Goal: Transaction & Acquisition: Purchase product/service

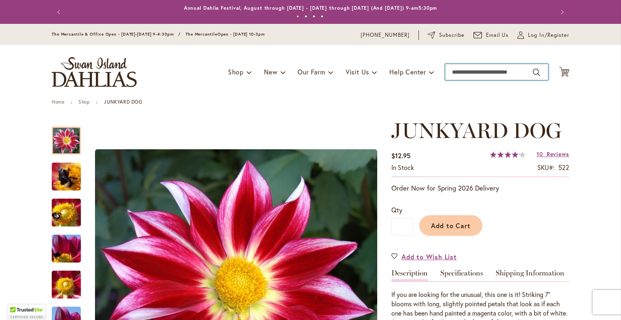
click at [475, 69] on input "Search" at bounding box center [496, 72] width 103 height 16
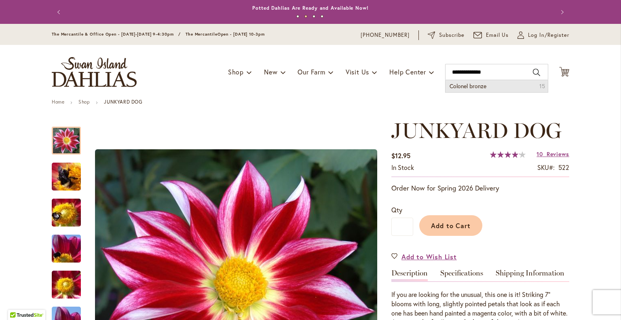
click at [473, 89] on li "Colonel bronze 15" at bounding box center [496, 86] width 102 height 12
type input "**********"
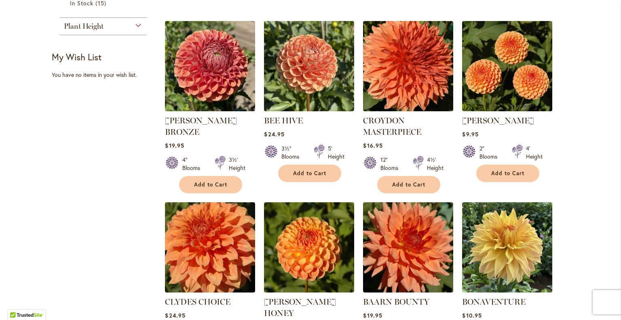
scroll to position [283, 0]
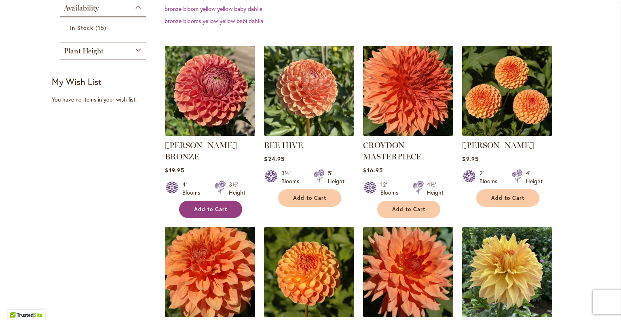
click at [187, 200] on button "Add to Cart" at bounding box center [210, 208] width 63 height 17
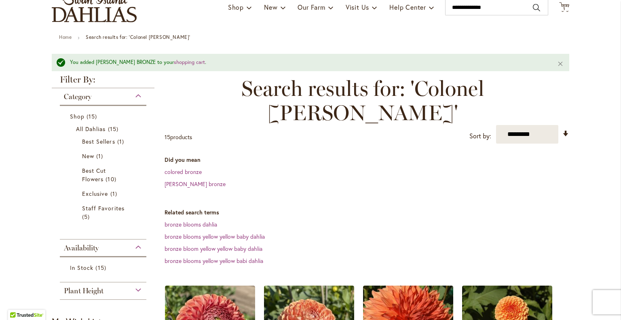
scroll to position [21, 0]
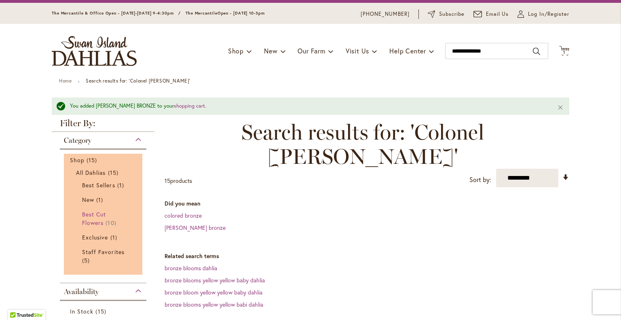
click at [82, 221] on span "Best Cut Flowers" at bounding box center [94, 218] width 24 height 16
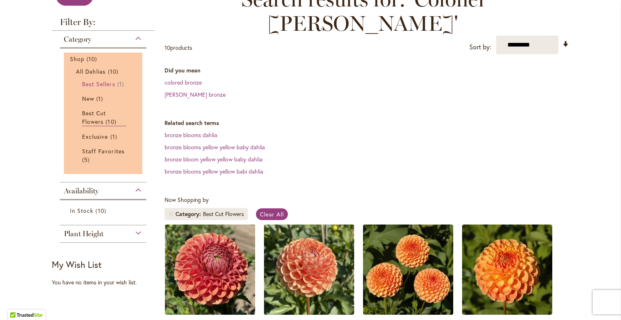
scroll to position [202, 0]
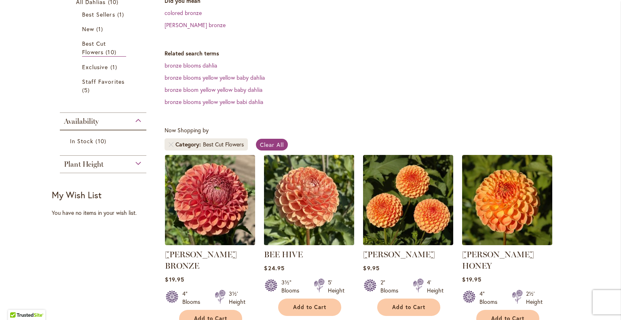
click at [283, 175] on img at bounding box center [309, 200] width 95 height 95
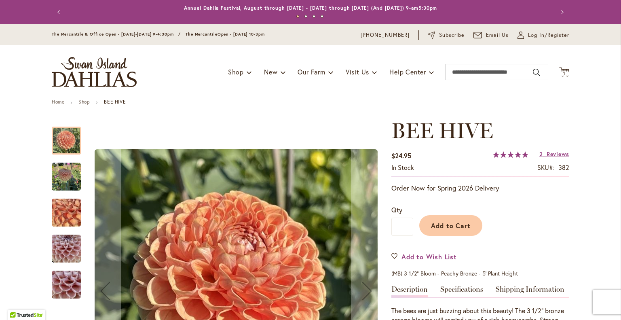
drag, startPoint x: 73, startPoint y: 245, endPoint x: 70, endPoint y: 253, distance: 8.1
click at [72, 245] on img "BEE HIVE" at bounding box center [66, 248] width 29 height 39
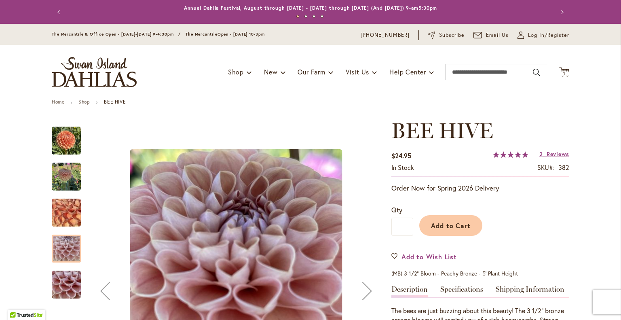
click at [56, 277] on img "BEE HIVE" at bounding box center [66, 285] width 58 height 44
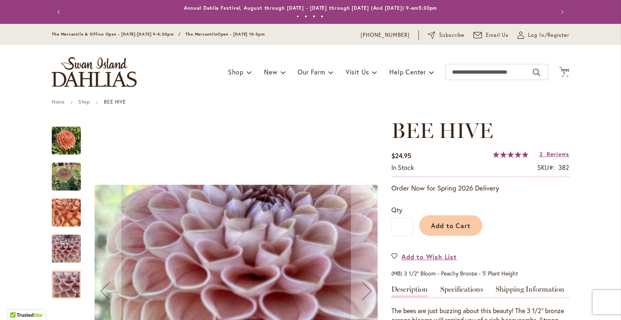
click at [59, 167] on img "BEE HIVE" at bounding box center [66, 176] width 29 height 29
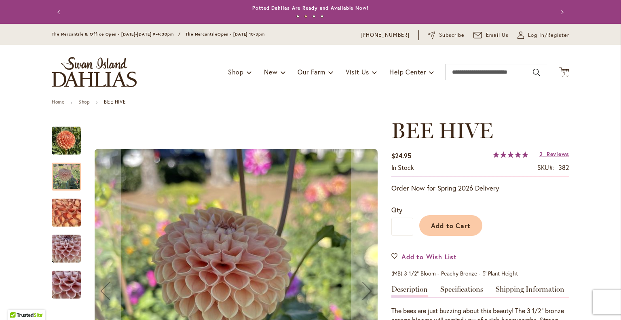
click at [59, 135] on img "BEE HIVE" at bounding box center [66, 140] width 29 height 29
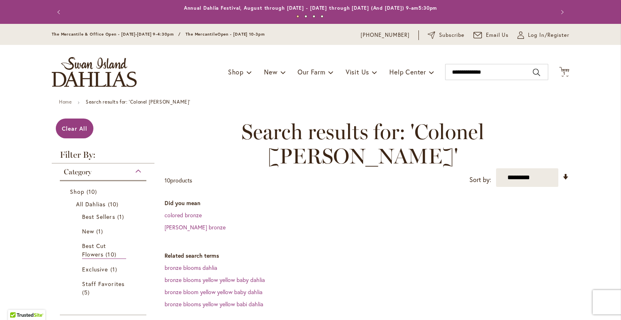
click at [82, 76] on img "store logo" at bounding box center [94, 72] width 85 height 30
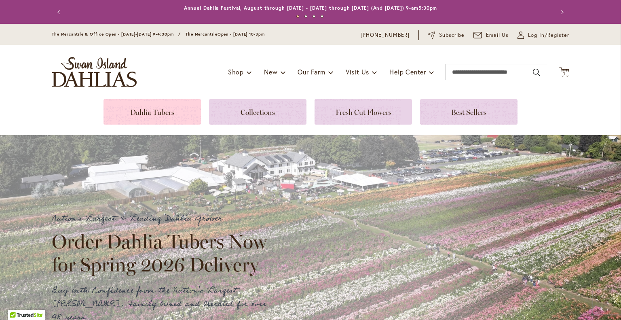
click at [150, 111] on link at bounding box center [151, 111] width 97 height 25
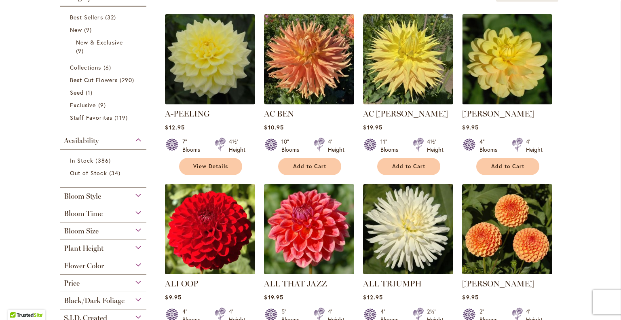
scroll to position [202, 0]
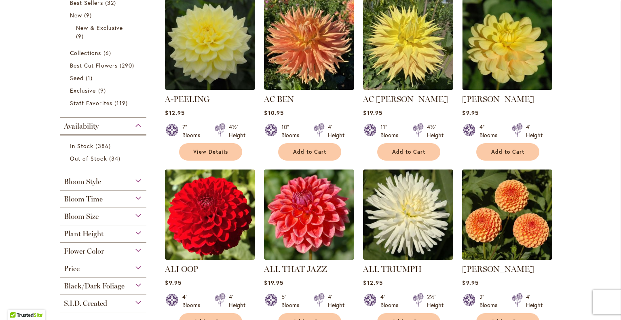
click at [74, 181] on span "Bloom Style" at bounding box center [82, 181] width 37 height 9
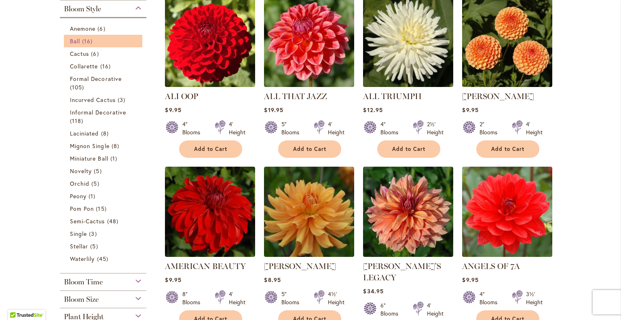
click at [83, 40] on span "16 items" at bounding box center [88, 41] width 13 height 8
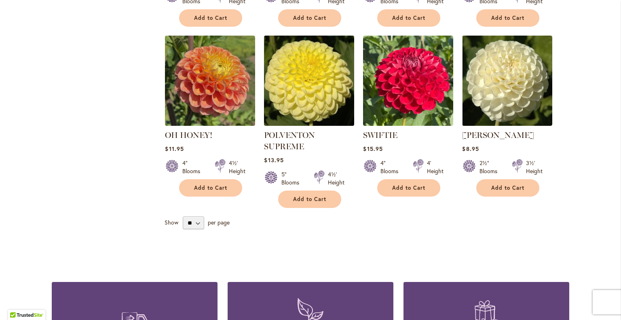
scroll to position [727, 0]
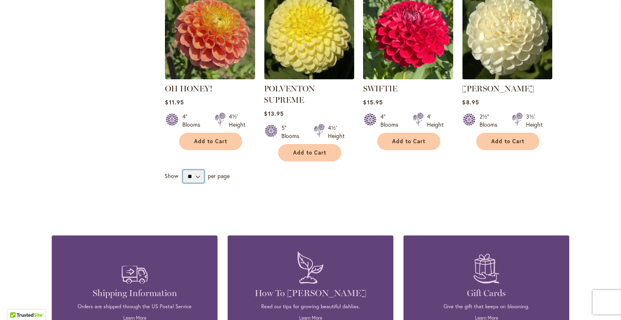
click at [193, 170] on select "** ** ** **" at bounding box center [193, 176] width 21 height 13
select select "**"
click at [183, 170] on select "** ** ** **" at bounding box center [193, 176] width 21 height 13
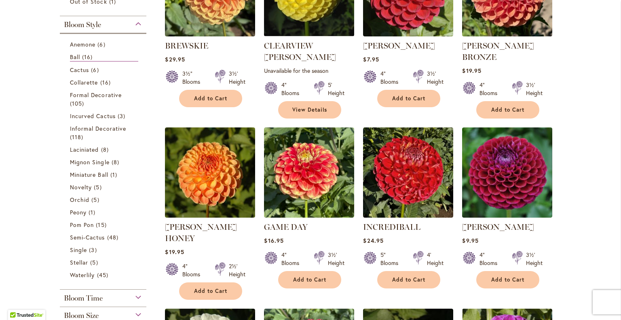
scroll to position [162, 0]
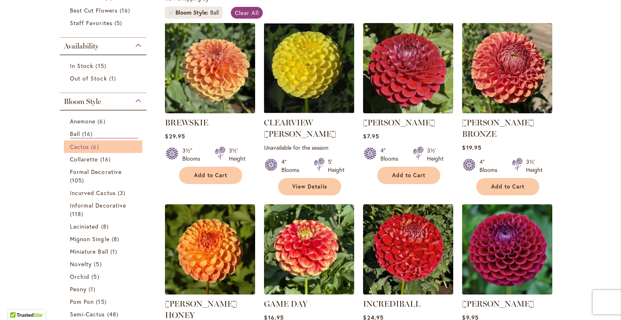
click at [91, 146] on span "6 items" at bounding box center [96, 146] width 10 height 8
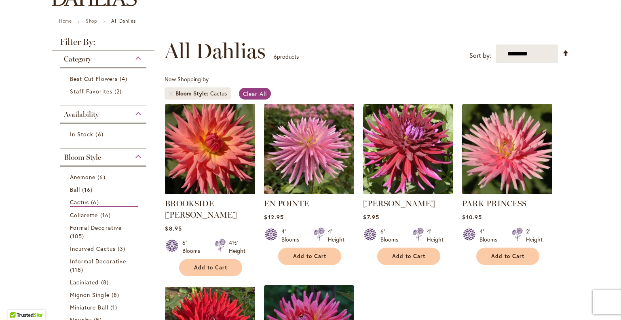
scroll to position [121, 0]
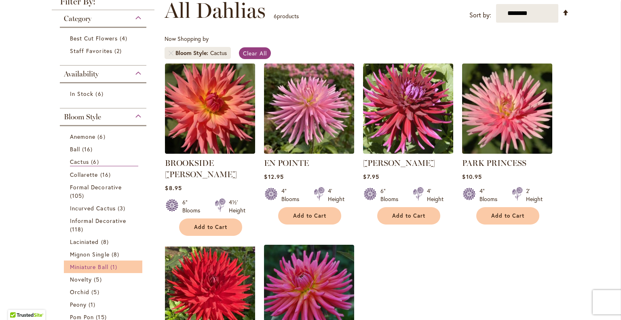
click at [86, 267] on span "Miniature Ball" at bounding box center [89, 267] width 38 height 8
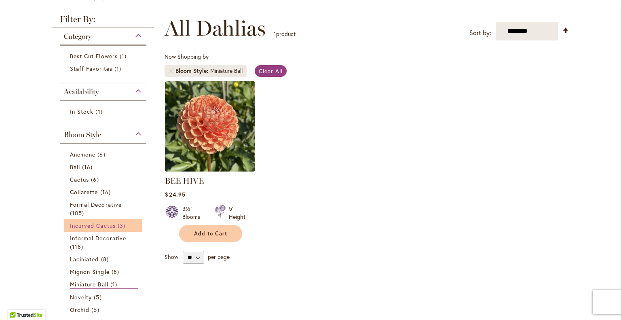
scroll to position [202, 0]
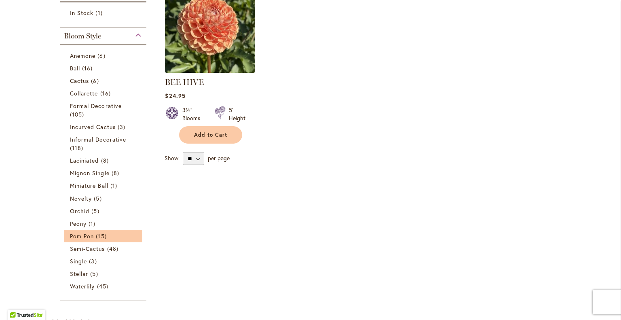
click at [100, 230] on li "Pom Pon 15 items" at bounding box center [103, 236] width 78 height 13
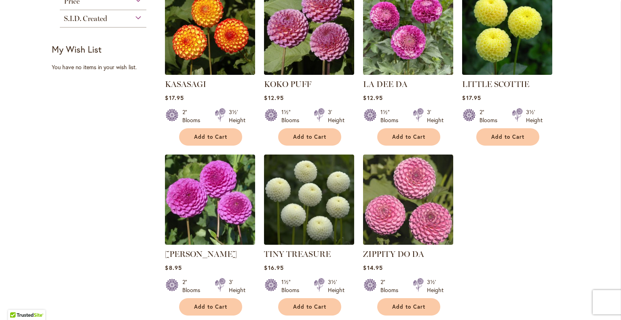
scroll to position [606, 0]
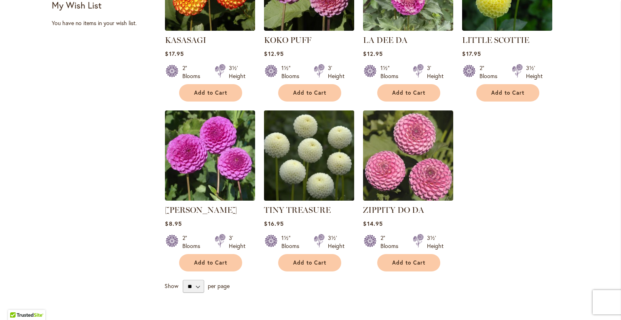
click at [279, 137] on img at bounding box center [309, 155] width 95 height 95
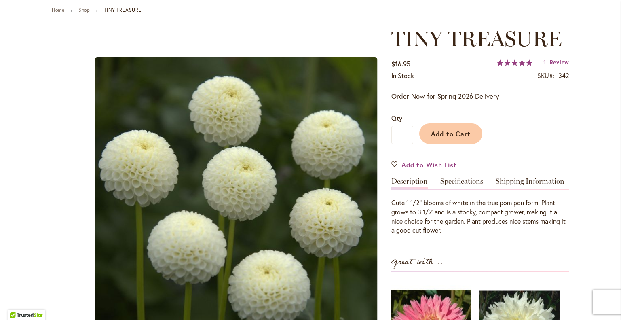
scroll to position [81, 0]
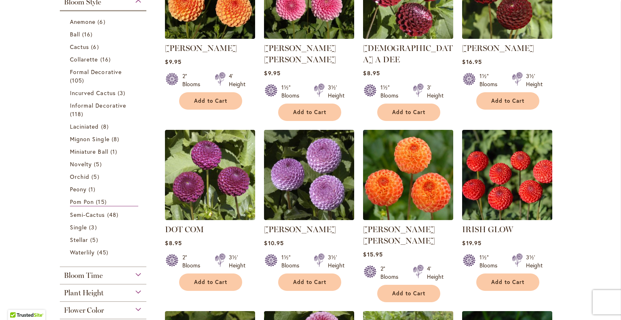
scroll to position [242, 0]
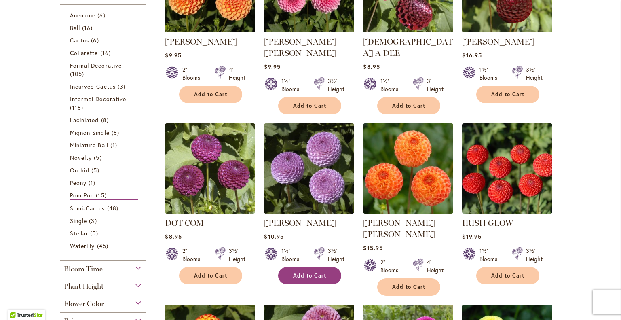
click at [299, 272] on span "Add to Cart" at bounding box center [309, 275] width 33 height 7
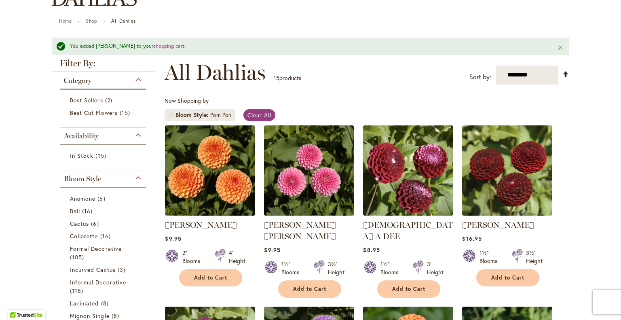
scroll to position [61, 0]
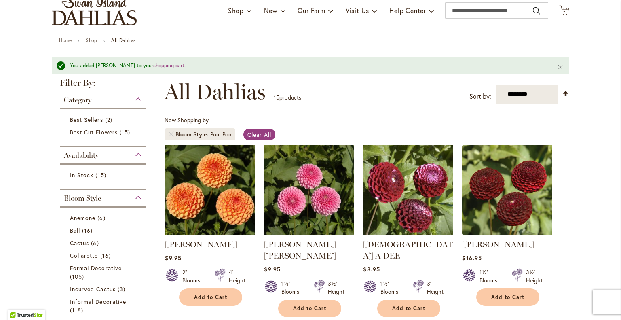
click at [239, 184] on img at bounding box center [210, 189] width 95 height 95
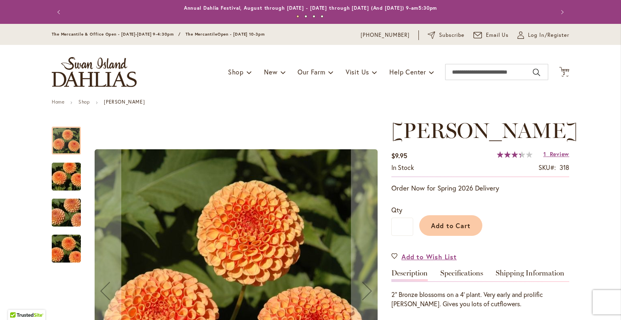
click at [63, 243] on img "AMBER QUEEN" at bounding box center [66, 248] width 58 height 39
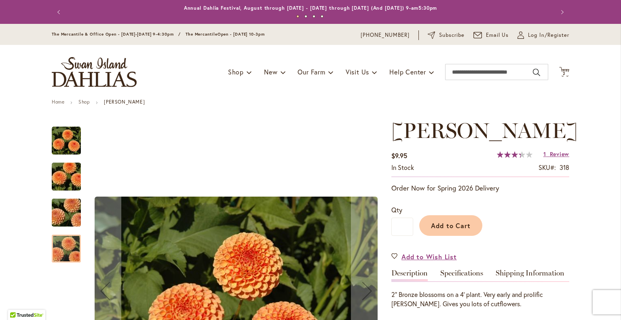
click at [49, 211] on img "AMBER QUEEN" at bounding box center [66, 212] width 58 height 39
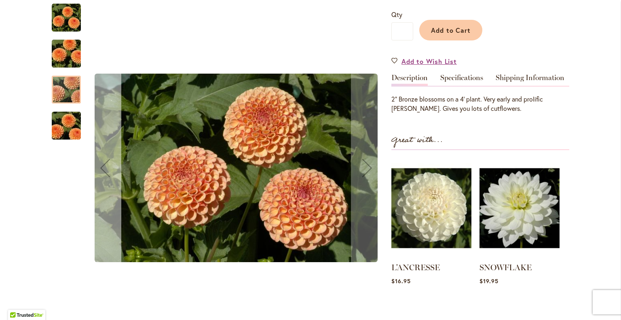
scroll to position [202, 0]
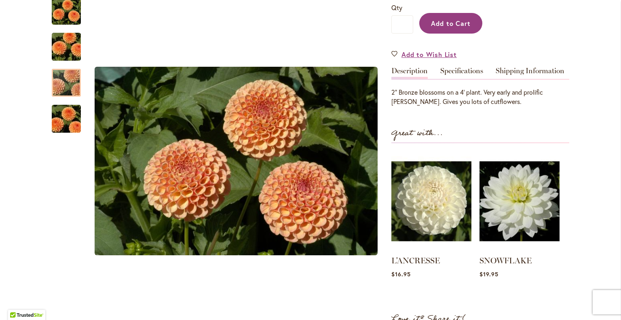
click at [466, 27] on button "Add to Cart" at bounding box center [450, 23] width 63 height 21
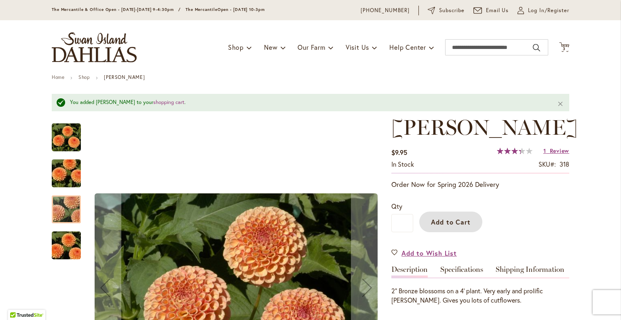
scroll to position [0, 0]
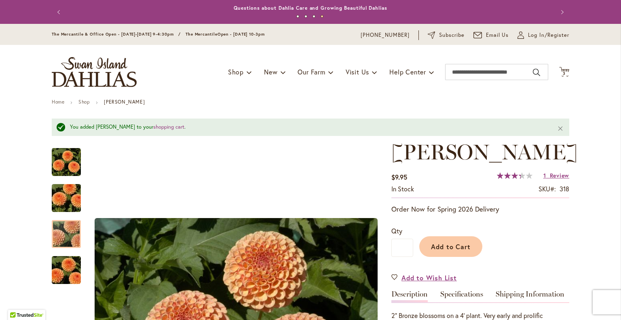
click at [561, 65] on div "Toggle Nav Shop Dahlia Tubers Collections Fresh Cut Dahlias Gardening Supplies …" at bounding box center [310, 72] width 533 height 54
click at [561, 70] on icon at bounding box center [564, 72] width 10 height 10
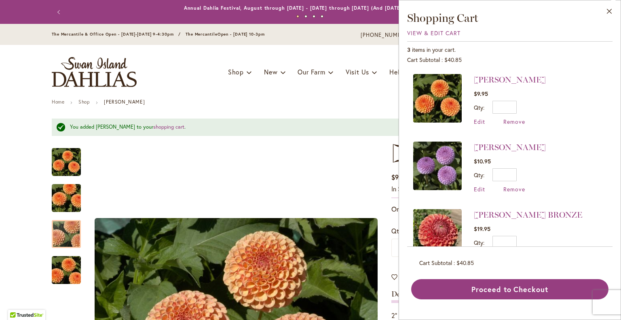
scroll to position [25, 0]
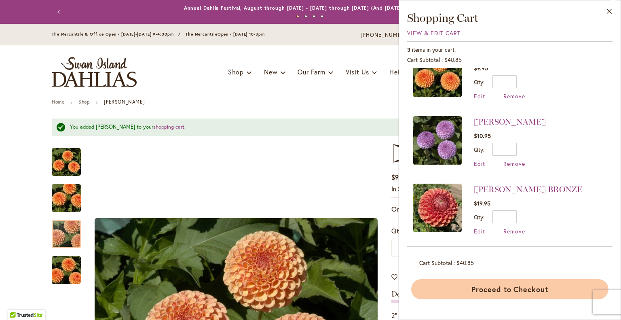
click at [506, 286] on button "Proceed to Checkout" at bounding box center [509, 289] width 197 height 20
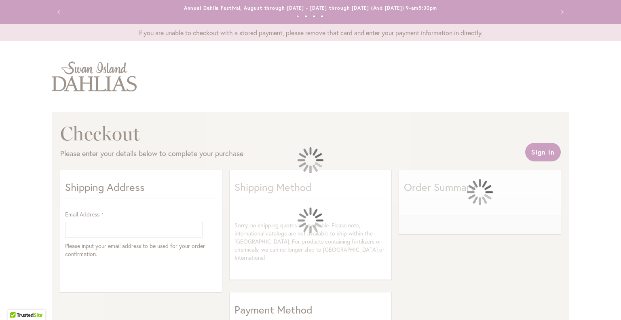
select select "**"
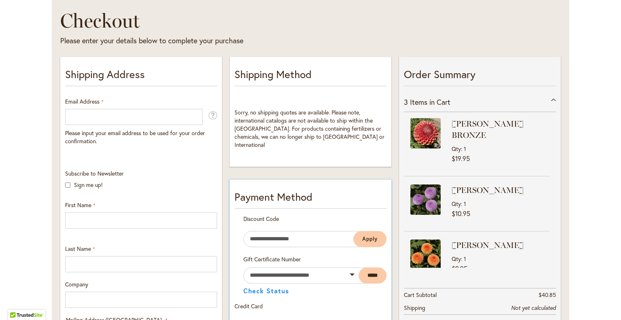
scroll to position [111, 0]
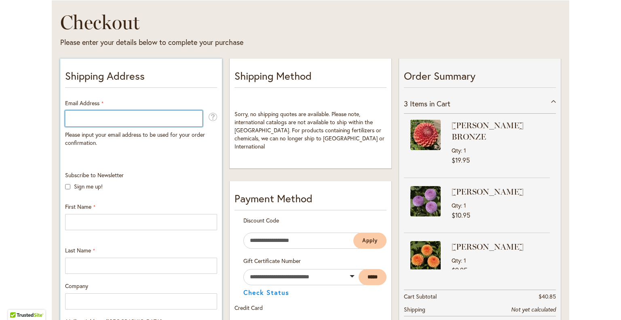
click at [105, 119] on input "Email Address" at bounding box center [133, 118] width 137 height 16
type input "**********"
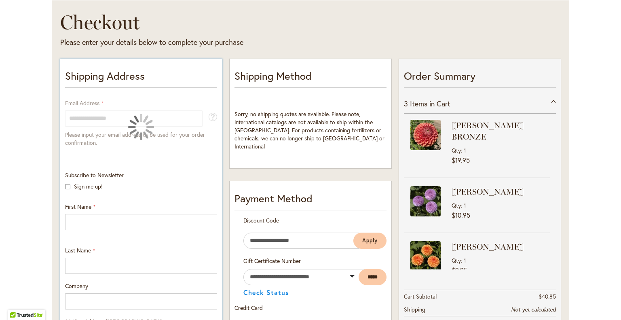
click at [145, 171] on div "Subscribe to Newsletter Sign me up!" at bounding box center [141, 182] width 158 height 23
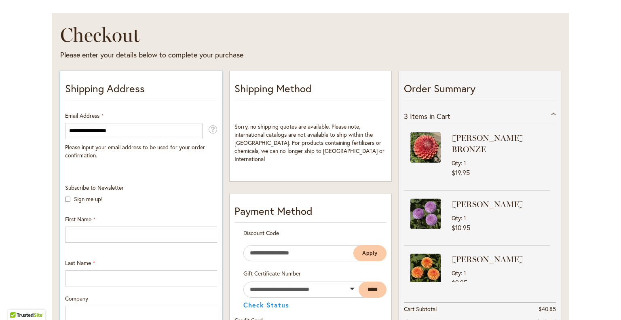
scroll to position [0, 0]
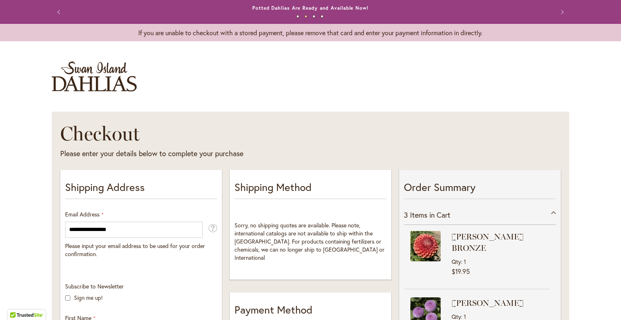
click at [56, 11] on button "Previous" at bounding box center [60, 12] width 16 height 16
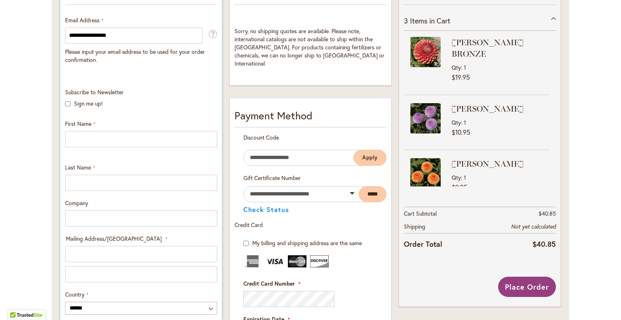
scroll to position [192, 0]
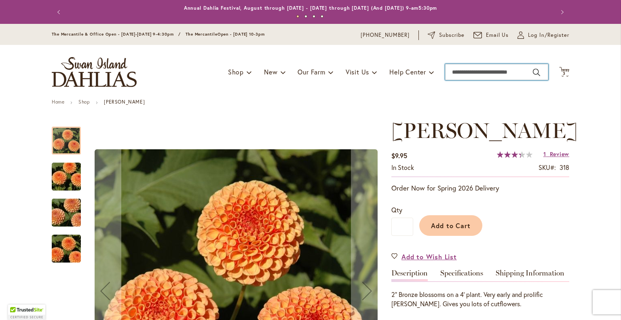
click at [470, 72] on input "Search" at bounding box center [496, 72] width 103 height 16
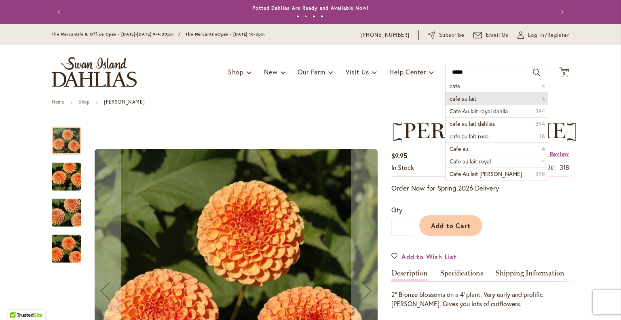
click at [475, 97] on li "cafe au lait 4" at bounding box center [496, 98] width 102 height 13
type input "**********"
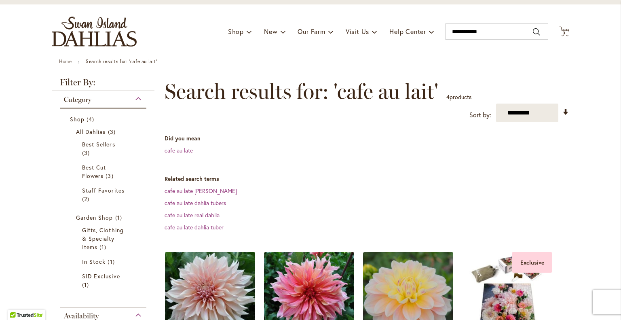
scroll to position [40, 0]
click at [98, 34] on img "store logo" at bounding box center [94, 32] width 85 height 30
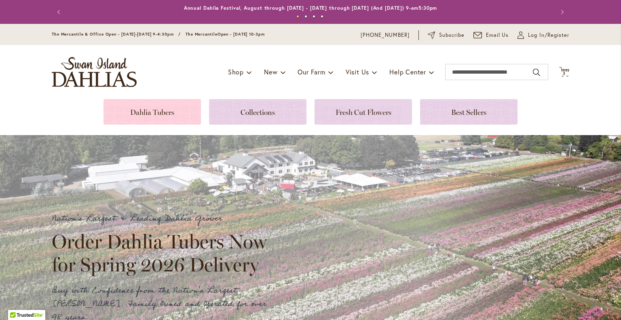
click at [158, 108] on link at bounding box center [151, 111] width 97 height 25
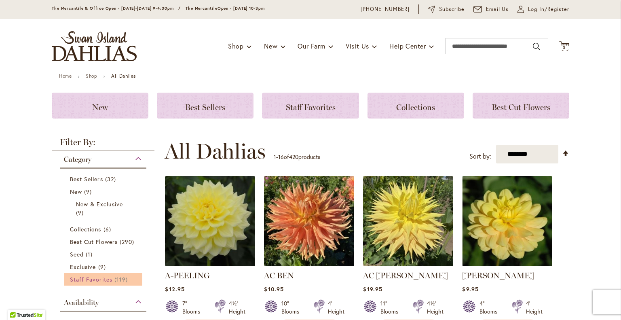
scroll to position [40, 0]
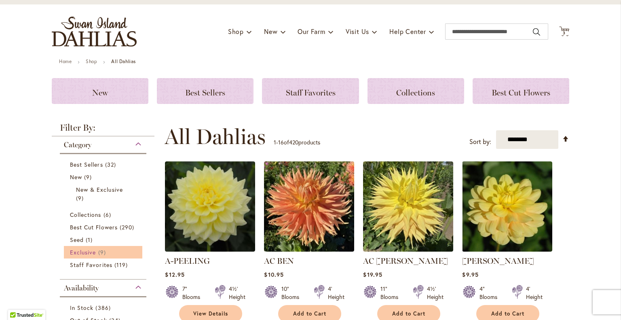
click at [98, 253] on span "9 items" at bounding box center [103, 252] width 10 height 8
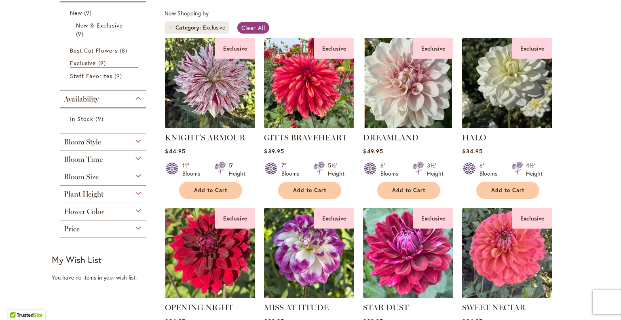
scroll to position [121, 0]
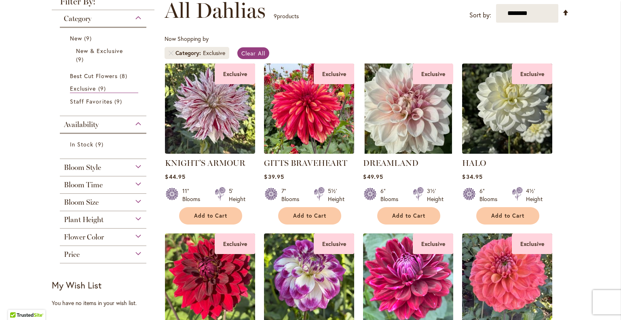
click at [76, 188] on span "Bloom Time" at bounding box center [83, 184] width 39 height 9
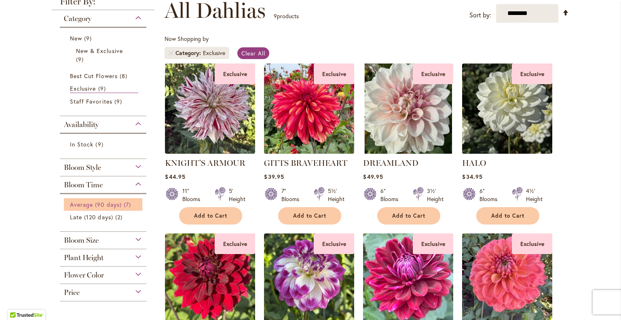
click at [86, 207] on link "Average (90 days) 7 items" at bounding box center [104, 204] width 68 height 8
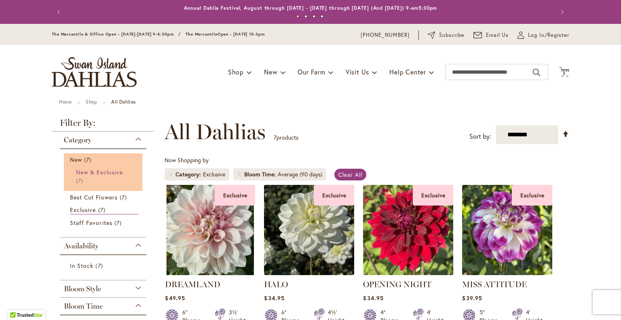
scroll to position [40, 0]
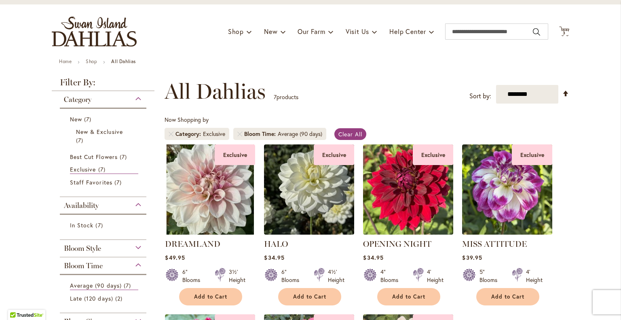
click at [99, 37] on img "store logo" at bounding box center [94, 32] width 85 height 30
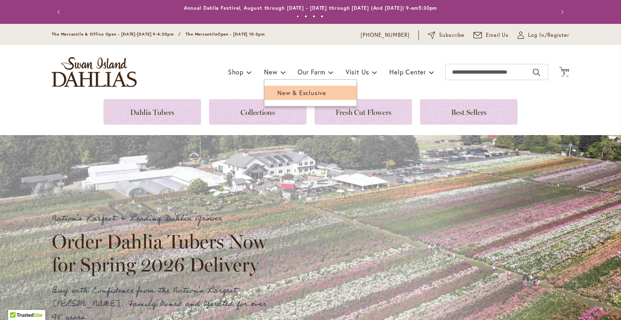
click at [268, 93] on link "New & Exclusive" at bounding box center [310, 93] width 92 height 14
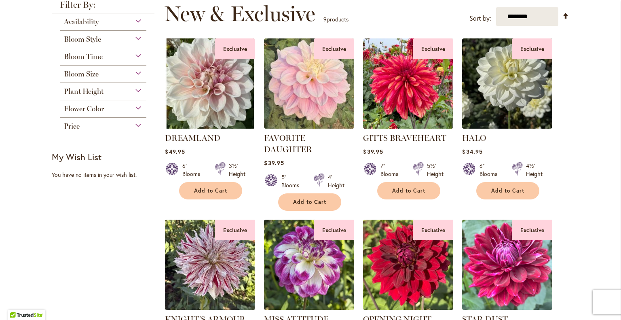
scroll to position [81, 0]
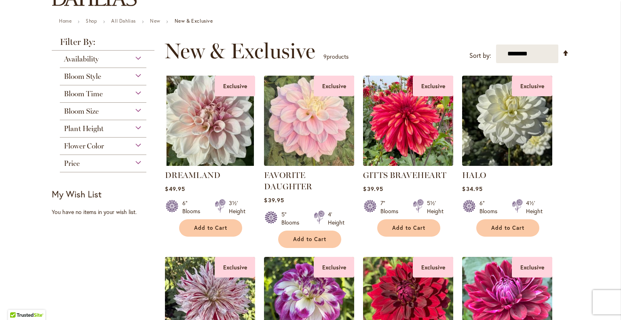
click at [101, 61] on div "Availability" at bounding box center [103, 57] width 86 height 13
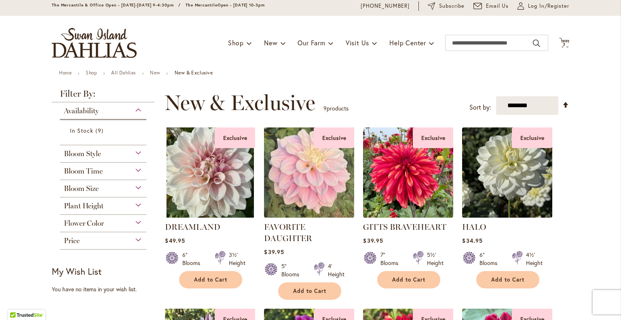
scroll to position [0, 0]
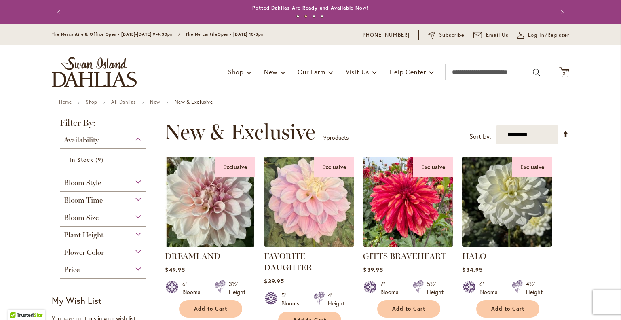
click at [116, 102] on link "All Dahlias" at bounding box center [123, 102] width 25 height 6
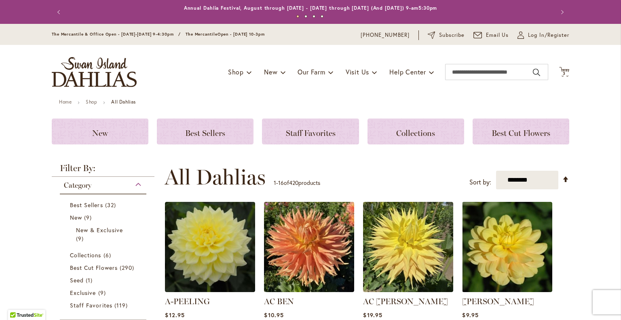
scroll to position [40, 0]
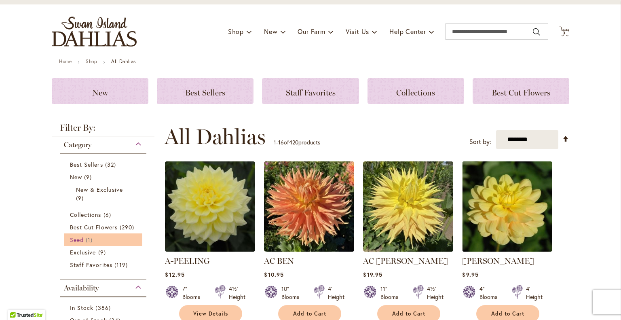
click at [73, 239] on span "Seed" at bounding box center [77, 240] width 14 height 8
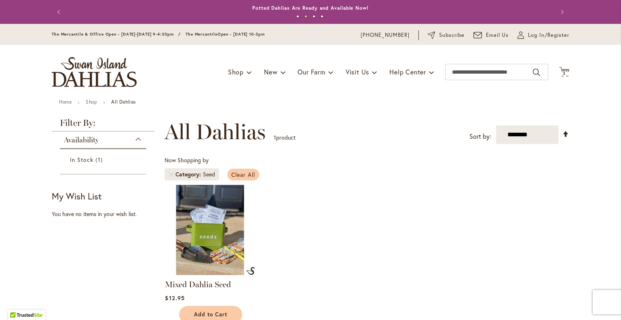
click at [244, 171] on span "Clear All" at bounding box center [243, 175] width 24 height 8
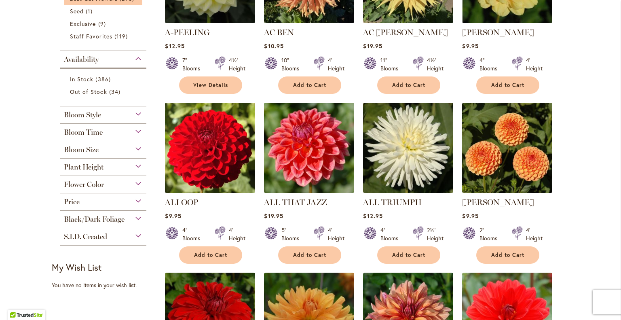
scroll to position [283, 0]
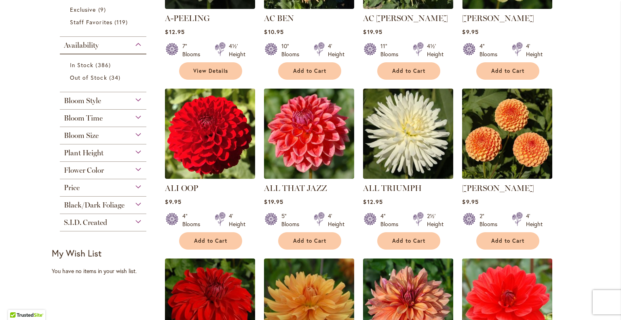
click at [97, 205] on span "Black/Dark Foliage" at bounding box center [94, 204] width 61 height 9
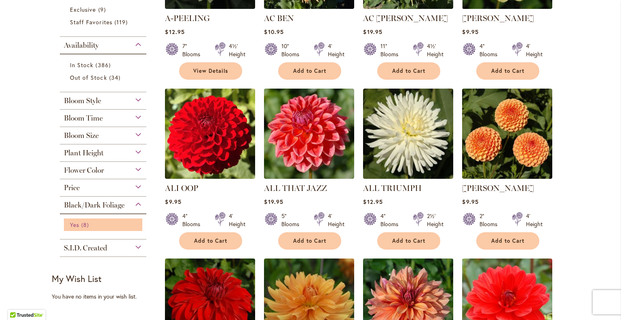
click at [84, 224] on span "8 items" at bounding box center [86, 224] width 10 height 8
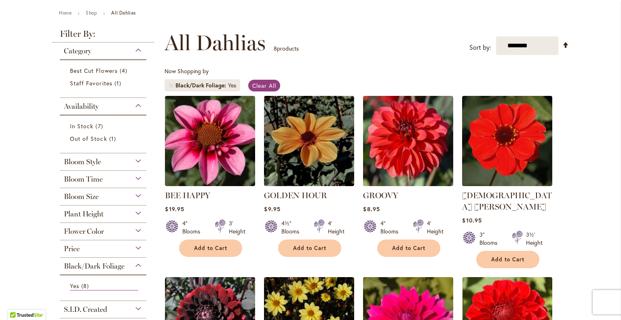
scroll to position [40, 0]
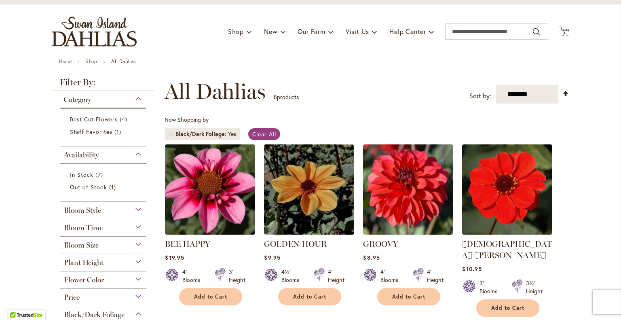
click at [117, 63] on strong "All Dahlias" at bounding box center [123, 61] width 25 height 6
click at [101, 263] on div "Plant Height" at bounding box center [103, 260] width 86 height 13
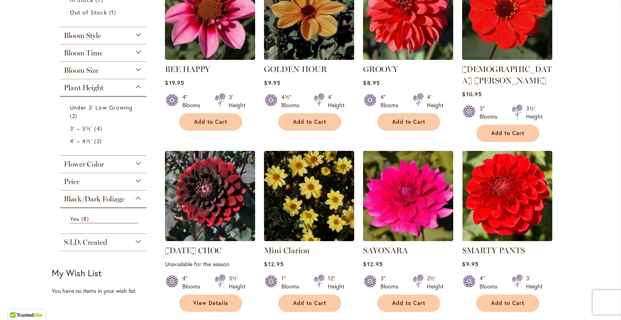
scroll to position [213, 0]
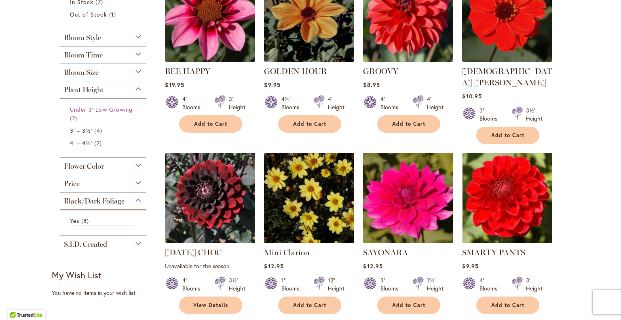
click at [110, 120] on link "Under 3' Low Growing 2 items" at bounding box center [104, 113] width 68 height 17
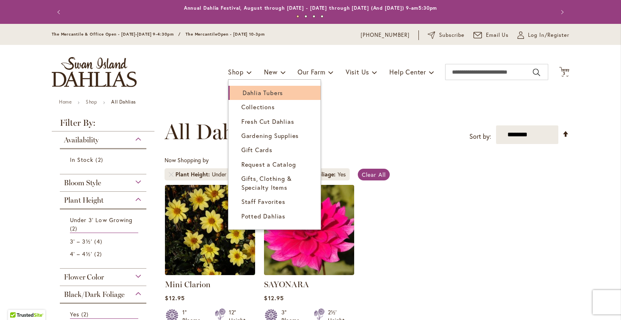
click at [247, 91] on span "Dahlia Tubers" at bounding box center [262, 93] width 40 height 8
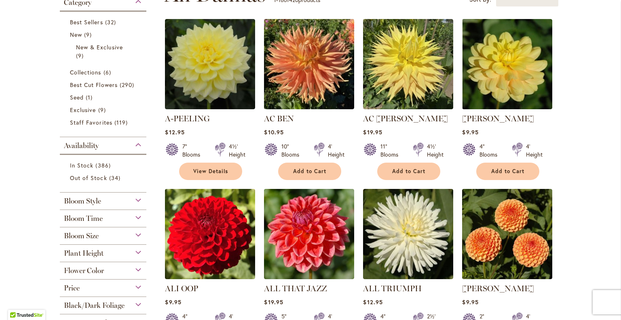
scroll to position [202, 0]
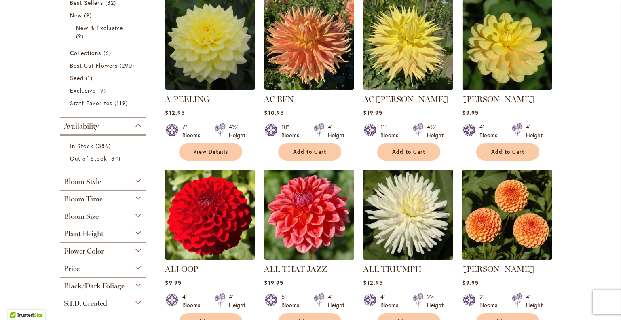
click at [97, 232] on span "Plant Height" at bounding box center [84, 233] width 40 height 9
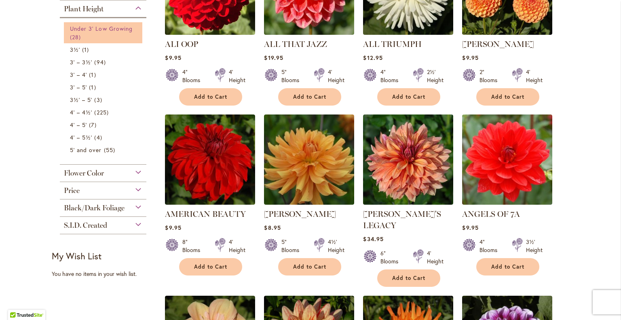
click at [105, 38] on link "Under 3' Low Growing 28 items" at bounding box center [104, 32] width 68 height 17
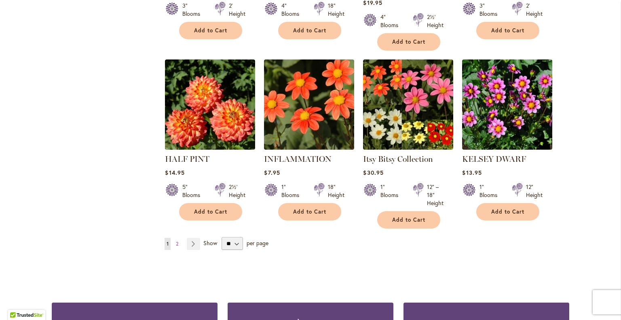
scroll to position [647, 0]
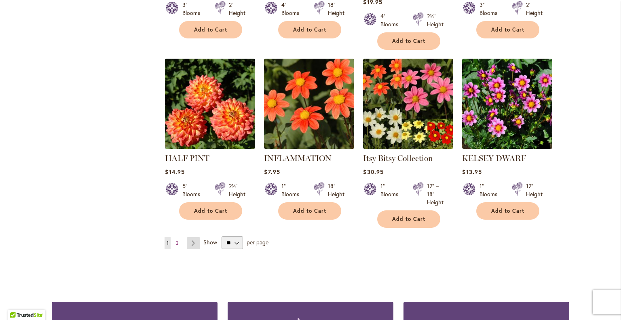
click at [194, 237] on link "Page Next" at bounding box center [193, 243] width 13 height 12
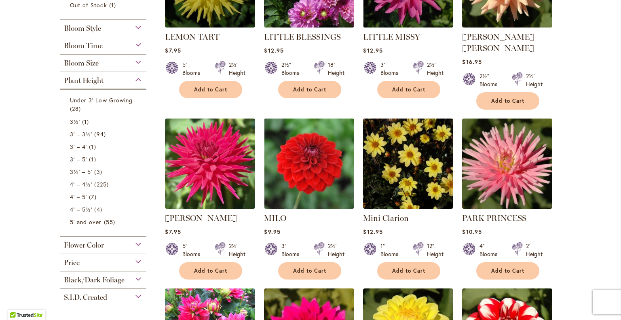
scroll to position [242, 0]
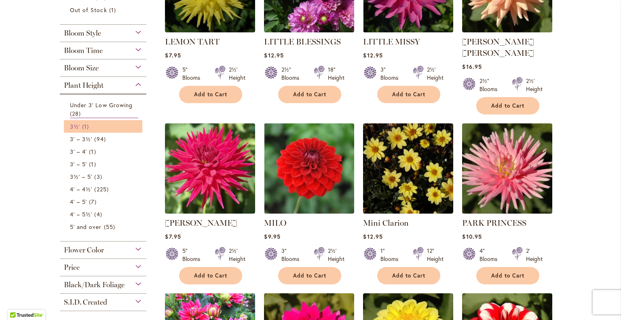
click at [93, 126] on link "3½' 1 item" at bounding box center [104, 126] width 68 height 8
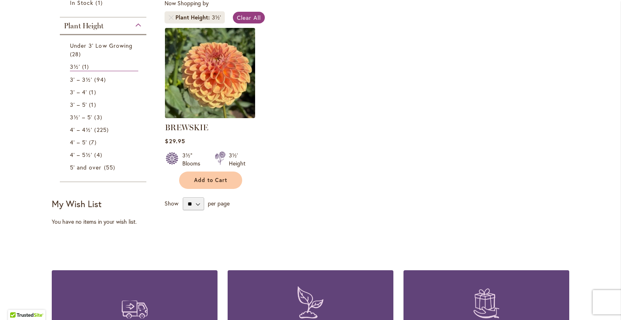
scroll to position [162, 0]
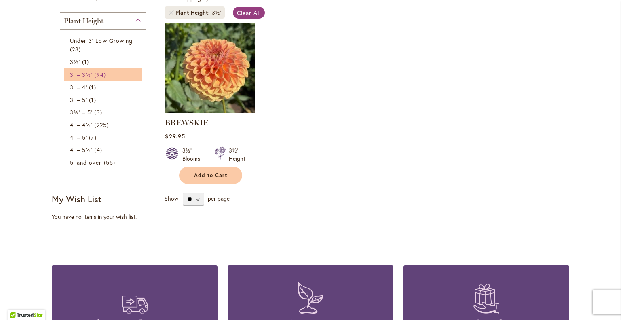
click at [97, 72] on span "94 items" at bounding box center [100, 74] width 13 height 8
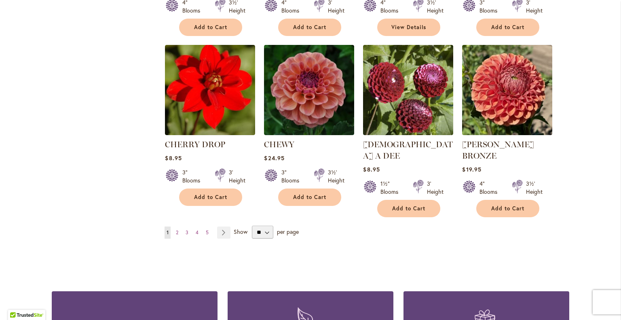
scroll to position [647, 0]
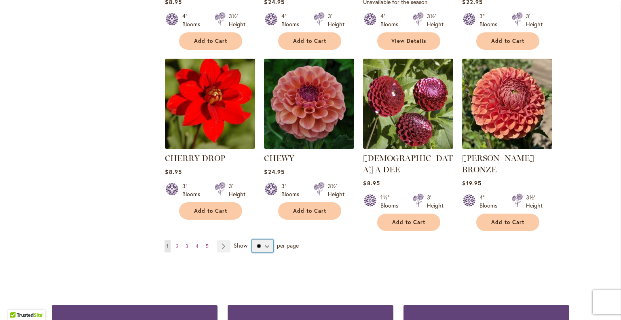
click at [255, 239] on select "** ** ** **" at bounding box center [262, 245] width 21 height 13
select select "**"
click at [252, 239] on select "** ** ** **" at bounding box center [262, 245] width 21 height 13
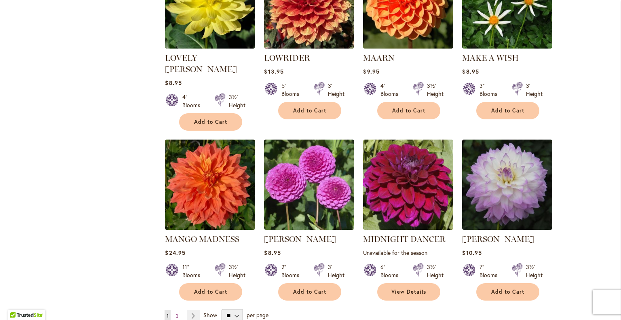
scroll to position [2708, 0]
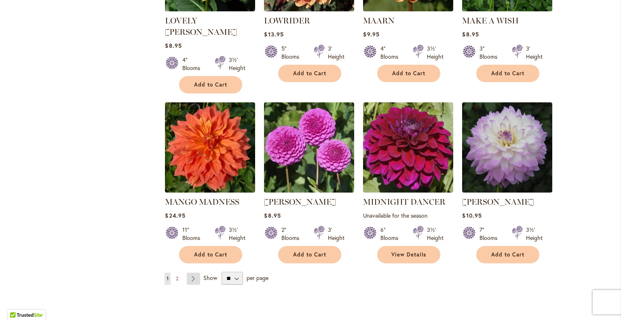
click at [190, 272] on link "Page Next" at bounding box center [193, 278] width 13 height 12
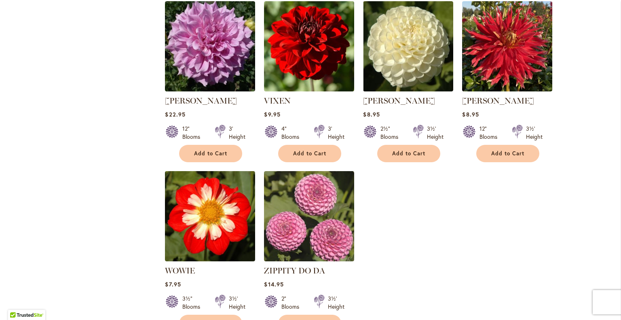
scroll to position [1253, 0]
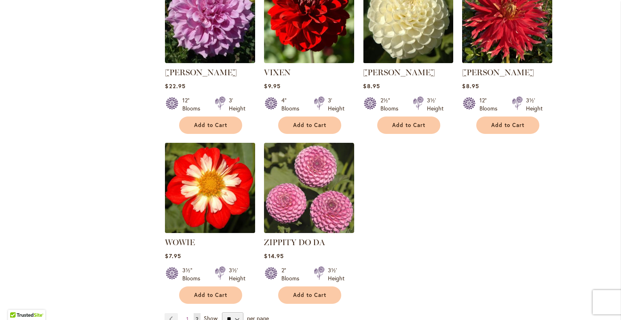
click at [194, 190] on img at bounding box center [210, 187] width 95 height 95
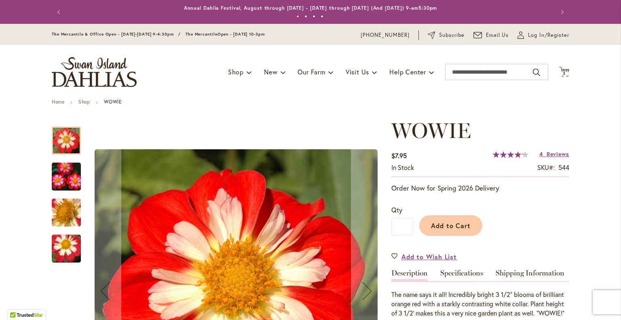
click at [63, 211] on img "WOWIE" at bounding box center [66, 213] width 58 height 44
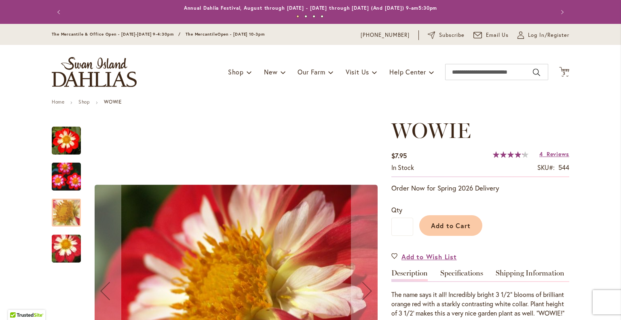
click at [57, 167] on img "WOWIE" at bounding box center [66, 176] width 58 height 39
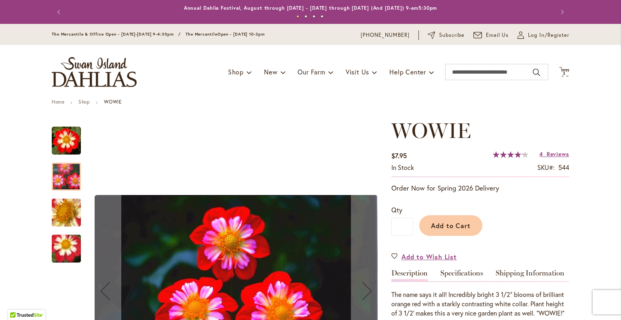
click at [64, 128] on img "WOWIE" at bounding box center [66, 140] width 29 height 29
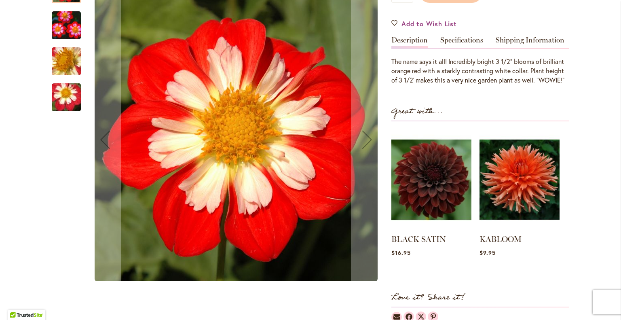
scroll to position [242, 0]
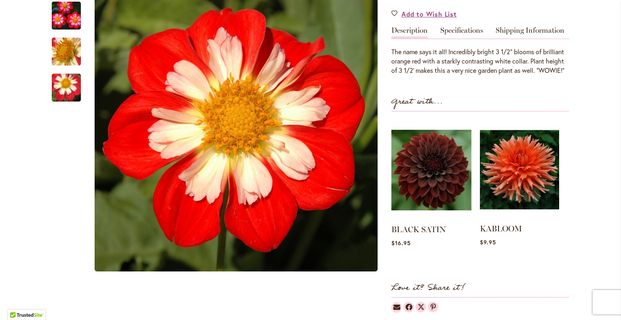
click at [519, 184] on img at bounding box center [519, 169] width 79 height 99
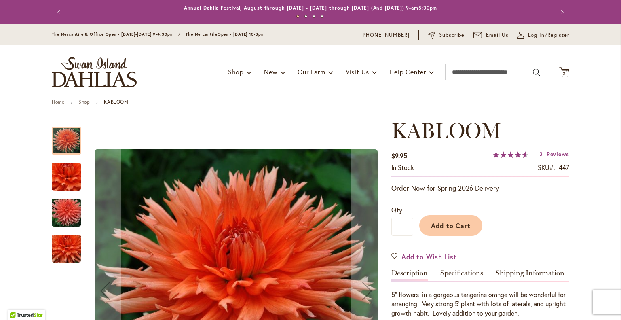
click at [61, 246] on img "KABLOOM" at bounding box center [66, 249] width 58 height 52
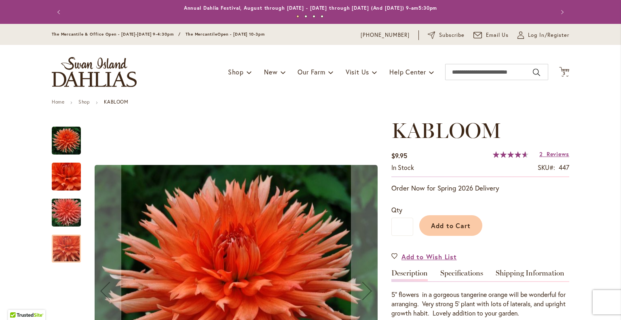
click at [66, 206] on img "KABLOOM" at bounding box center [66, 212] width 58 height 39
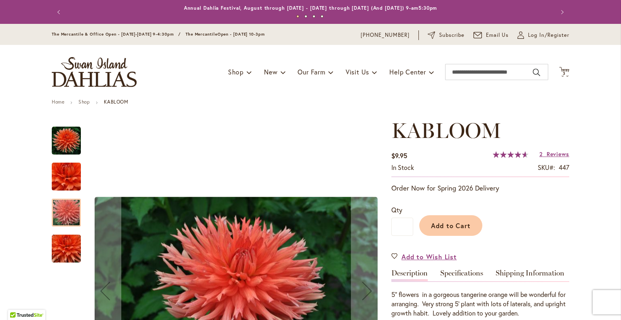
click at [68, 152] on img "KABLOOM" at bounding box center [66, 140] width 29 height 29
